Goal: Transaction & Acquisition: Download file/media

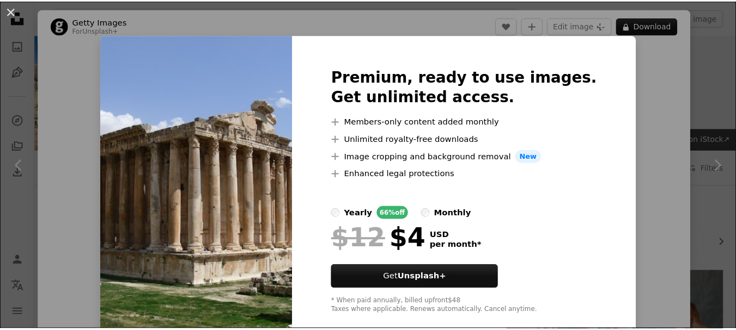
scroll to position [1143, 0]
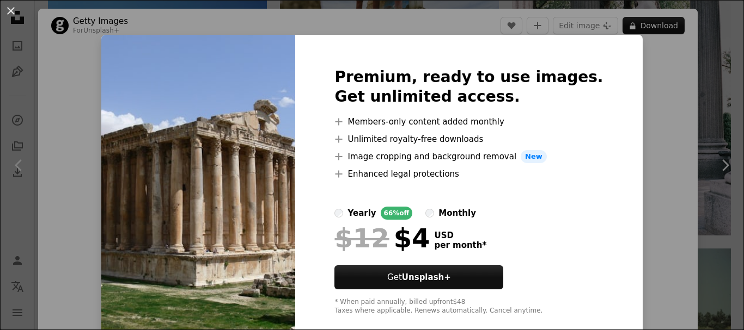
click at [601, 121] on div "Premium, ready to use images. Get unlimited access. A plus sign Members-only co…" at bounding box center [468, 192] width 347 height 314
click at [12, 9] on button "An X shape" at bounding box center [10, 10] width 13 height 13
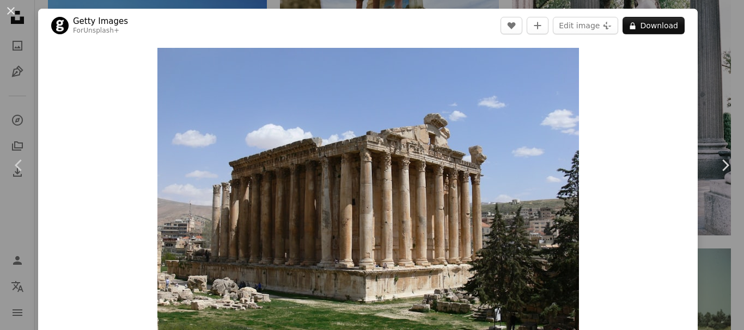
click at [700, 83] on div "An X shape Chevron left Chevron right Getty Images For Unsplash+ A heart A plus…" at bounding box center [372, 165] width 744 height 330
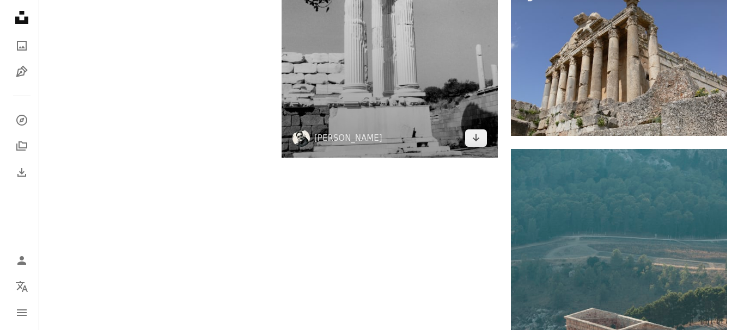
scroll to position [1906, 0]
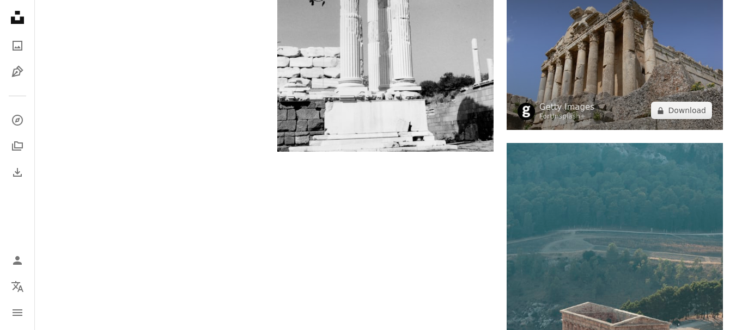
click at [623, 44] on img at bounding box center [614, 49] width 216 height 162
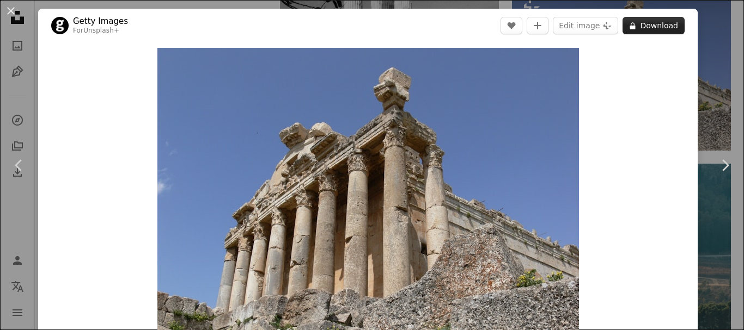
drag, startPoint x: 654, startPoint y: 33, endPoint x: 655, endPoint y: 25, distance: 8.2
click at [654, 32] on button "A lock Download" at bounding box center [653, 25] width 62 height 17
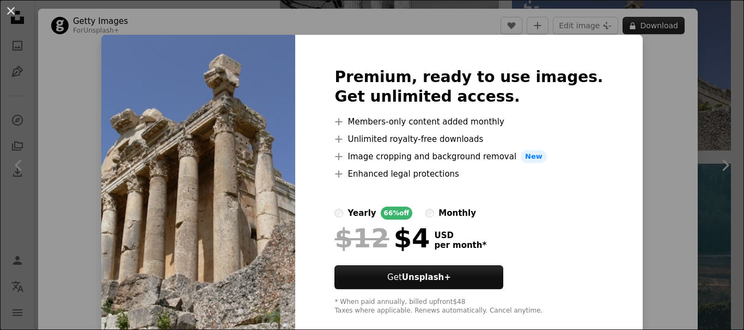
click at [655, 25] on div "An X shape Premium, ready to use images. Get unlimited access. A plus sign Memb…" at bounding box center [372, 165] width 744 height 330
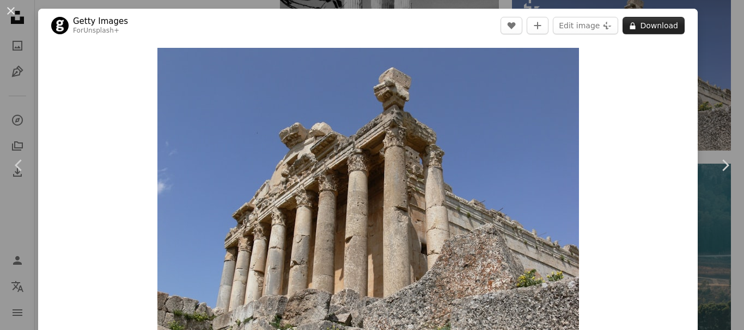
click at [655, 25] on button "A lock Download" at bounding box center [653, 25] width 62 height 17
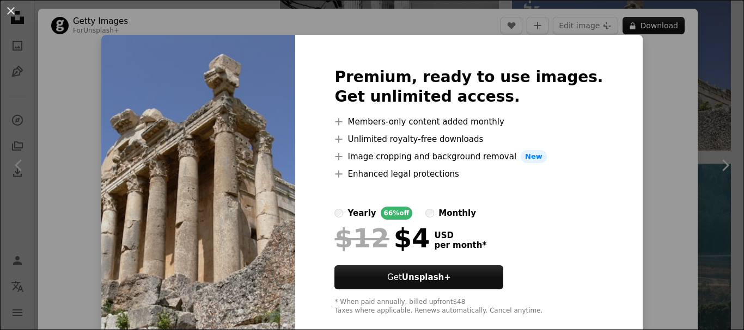
click at [621, 99] on div "An X shape Premium, ready to use images. Get unlimited access. A plus sign Memb…" at bounding box center [372, 165] width 744 height 330
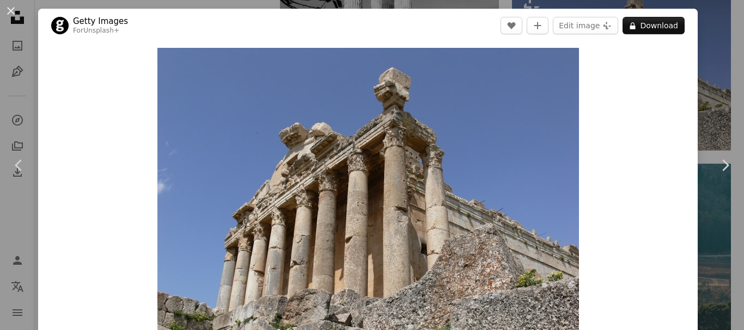
click at [713, 34] on div "An X shape Chevron left Chevron right Getty Images For Unsplash+ A heart A plus…" at bounding box center [372, 165] width 744 height 330
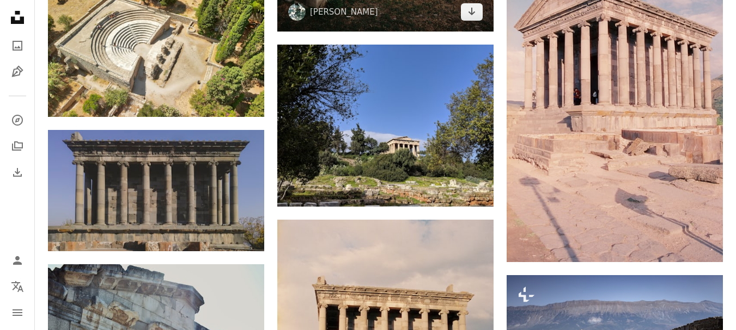
scroll to position [3376, 0]
